Goal: Task Accomplishment & Management: Manage account settings

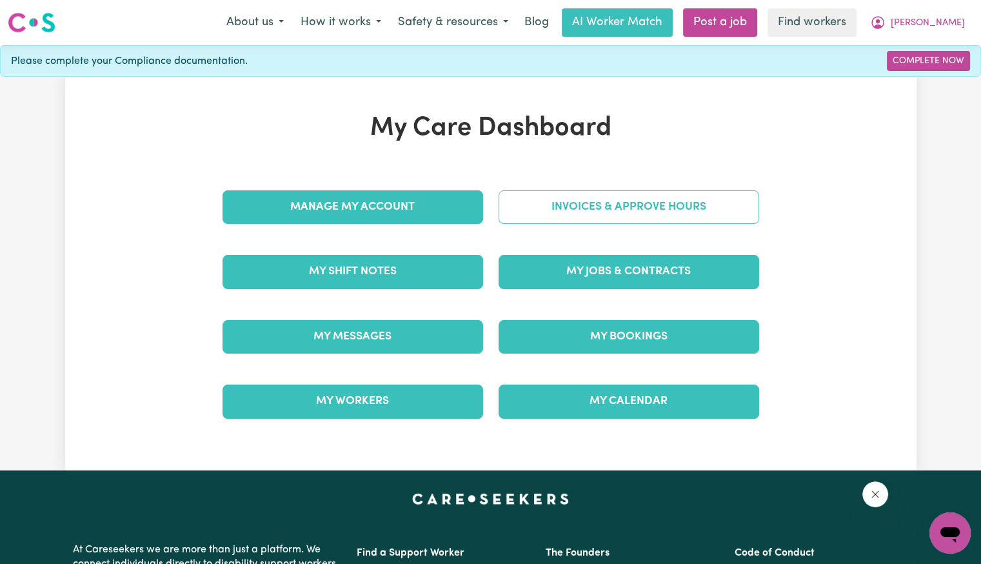
click at [547, 218] on link "Invoices & Approve Hours" at bounding box center [629, 207] width 261 height 34
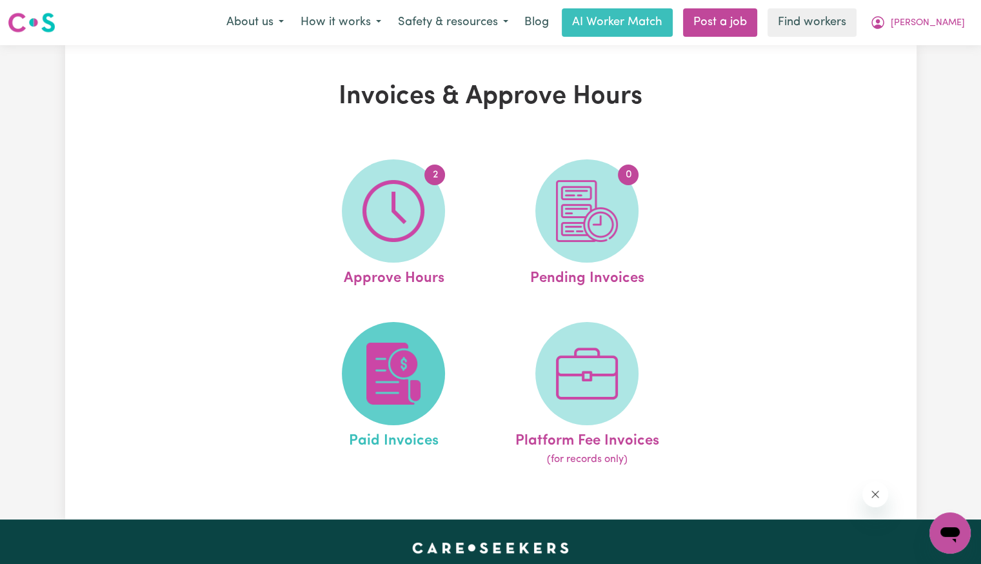
click at [415, 383] on img at bounding box center [394, 374] width 62 height 62
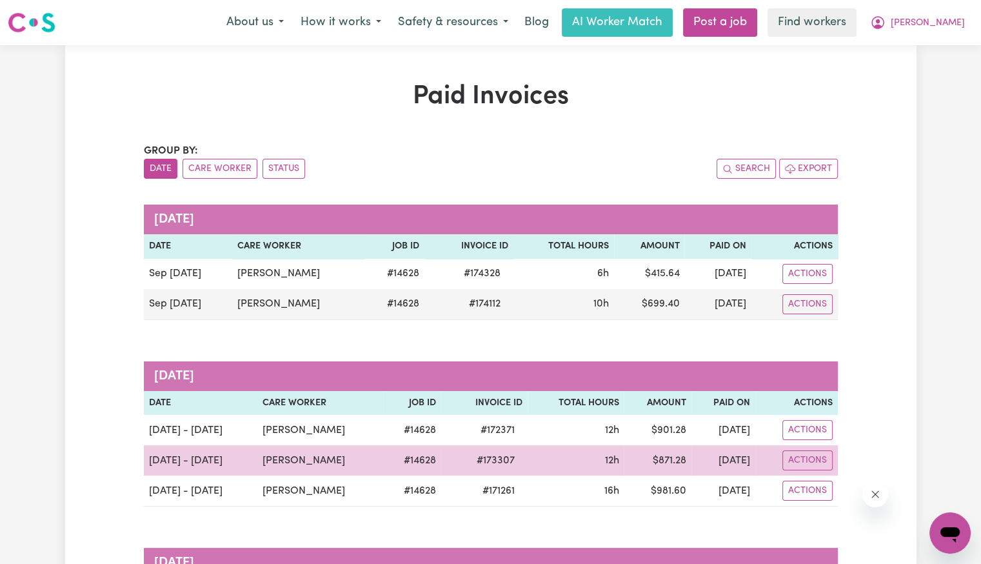
click at [477, 457] on span "# 173307" at bounding box center [496, 460] width 54 height 15
click at [478, 457] on span "# 173307" at bounding box center [496, 460] width 54 height 15
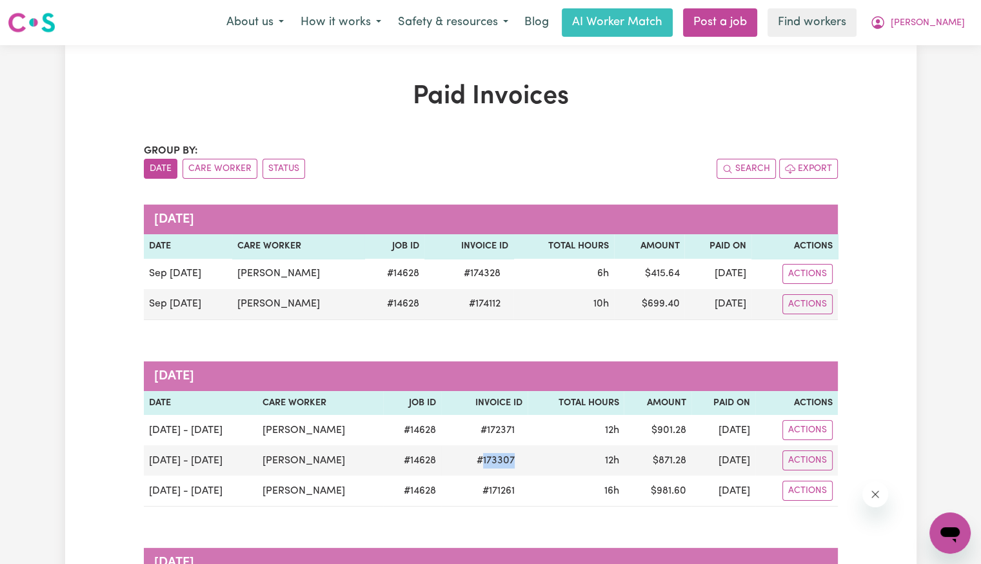
copy span "173307"
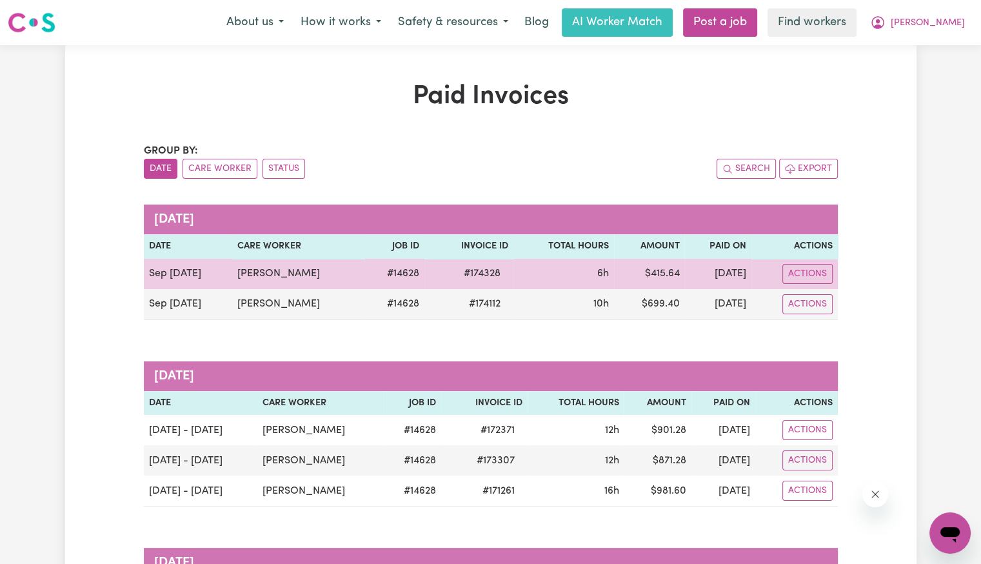
click at [493, 274] on span "# 174328" at bounding box center [482, 273] width 52 height 15
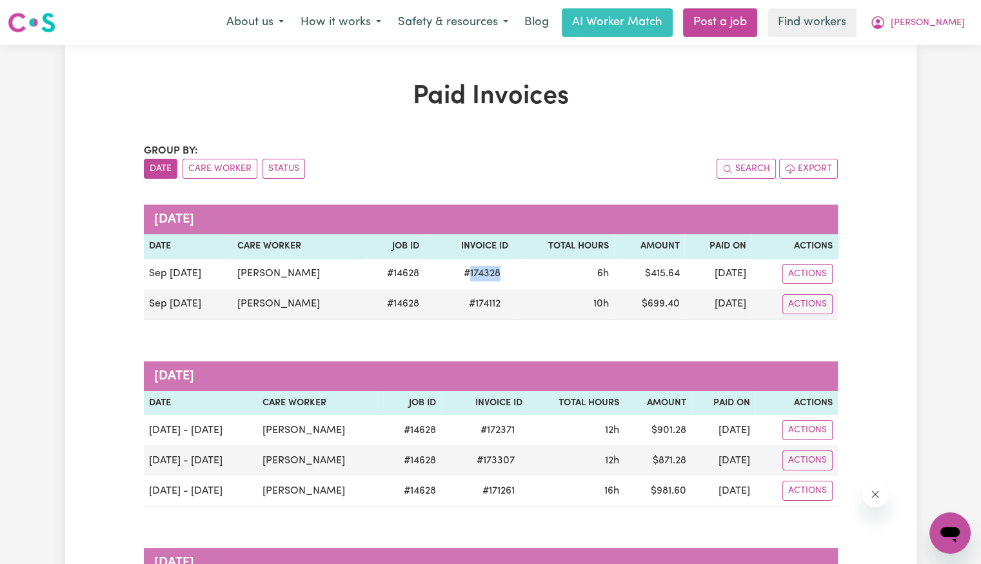
copy span "174328"
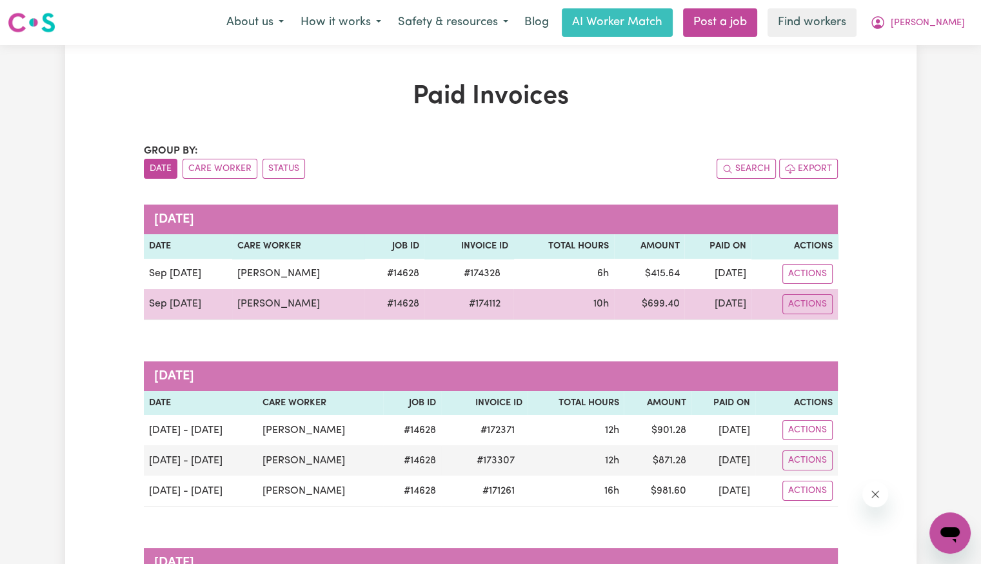
click at [503, 309] on span "# 174112" at bounding box center [484, 303] width 47 height 15
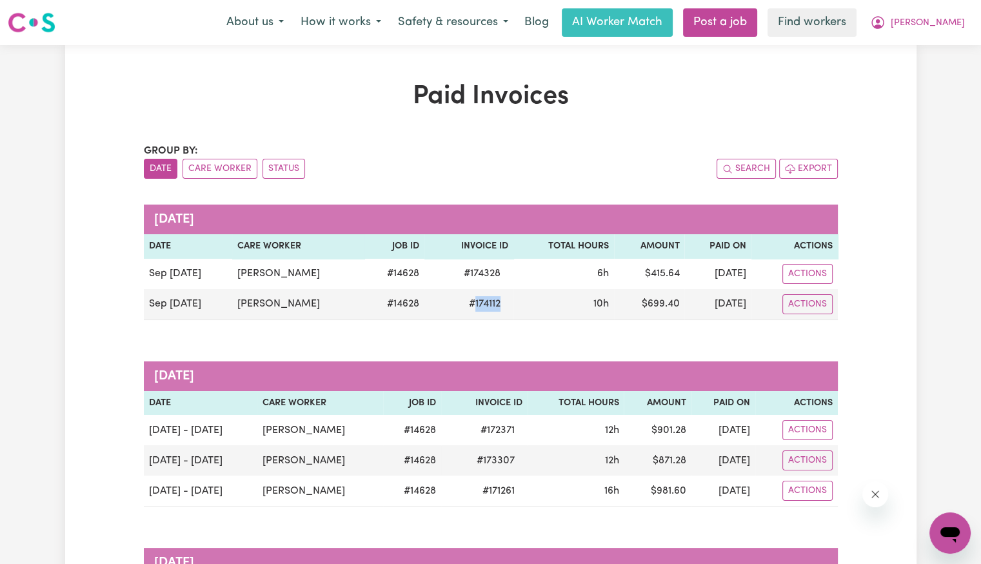
copy span "174112"
click at [948, 25] on span "[PERSON_NAME]" at bounding box center [928, 23] width 74 height 14
click at [906, 77] on link "Logout" at bounding box center [922, 74] width 102 height 25
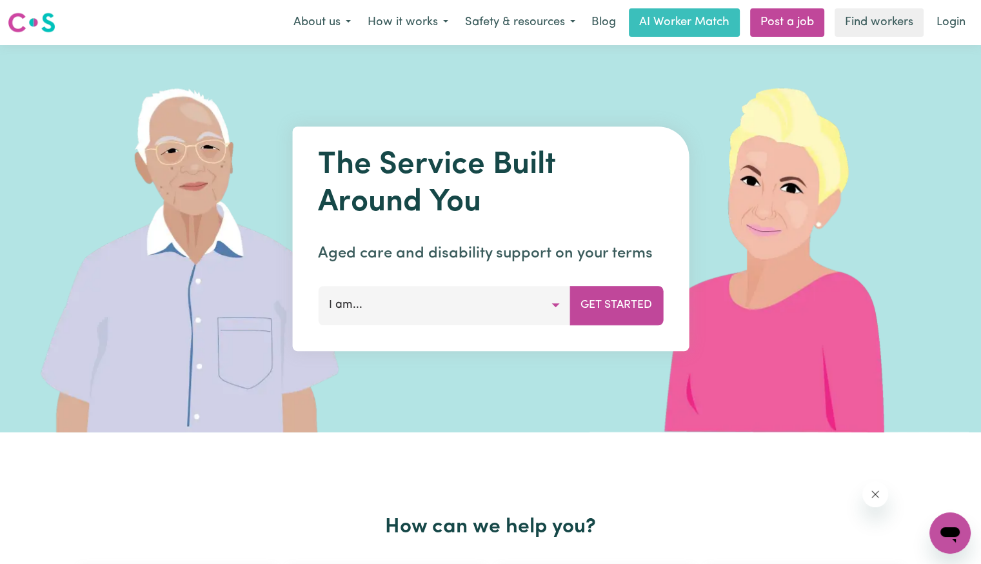
click at [948, 19] on link "Login" at bounding box center [951, 22] width 45 height 28
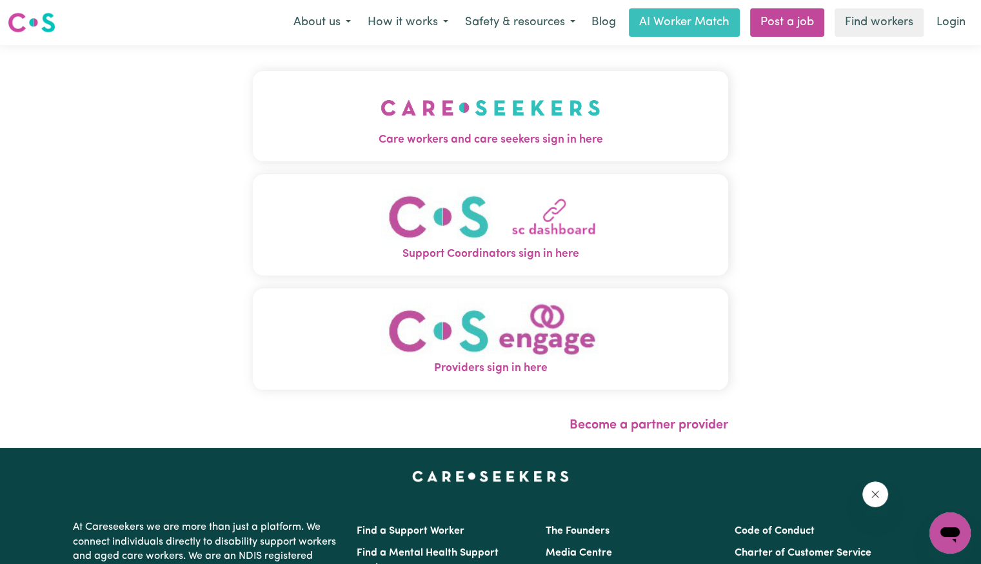
click at [544, 137] on span "Care workers and care seekers sign in here" at bounding box center [490, 140] width 475 height 17
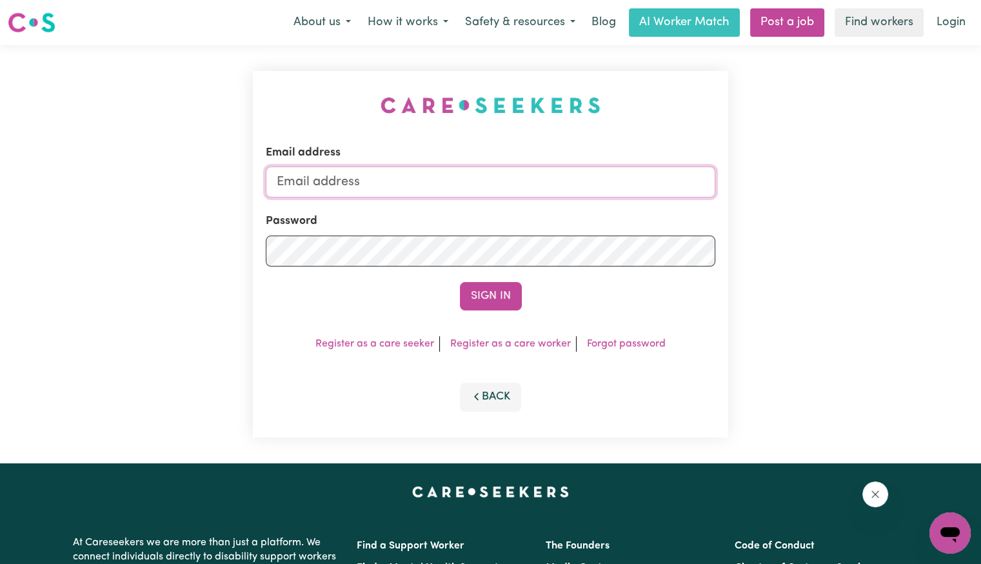
click at [519, 181] on input "Email address" at bounding box center [491, 181] width 450 height 31
drag, startPoint x: 345, startPoint y: 178, endPoint x: 679, endPoint y: 168, distance: 333.7
click at [679, 168] on input "[EMAIL_ADDRESS][DOMAIN_NAME]" at bounding box center [491, 181] width 450 height 31
paste input "Husnuye"
type input "[EMAIL_ADDRESS][DOMAIN_NAME]"
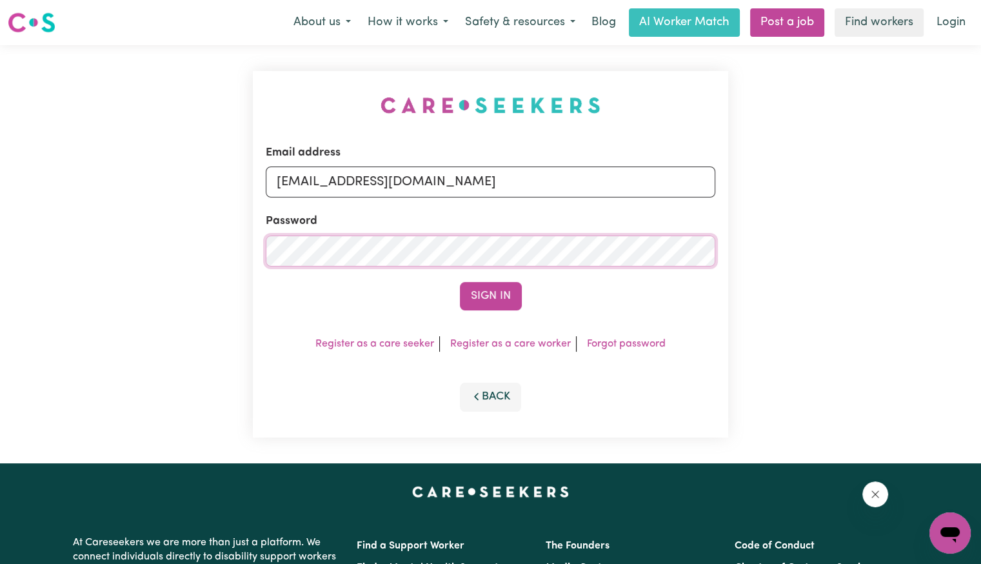
click at [460, 282] on button "Sign In" at bounding box center [491, 296] width 62 height 28
